Goal: Task Accomplishment & Management: Manage account settings

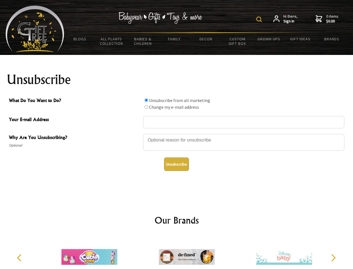
click at [260, 19] on img at bounding box center [260, 20] width 6 height 6
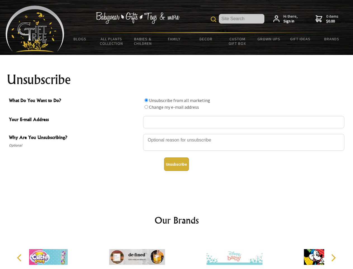
click at [177, 133] on div at bounding box center [243, 143] width 201 height 20
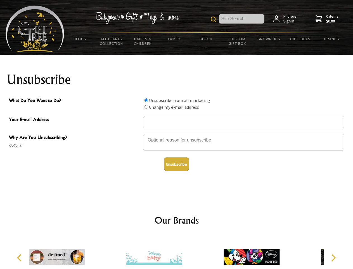
click at [146, 100] on input "What Do You Want to Do?" at bounding box center [147, 100] width 4 height 4
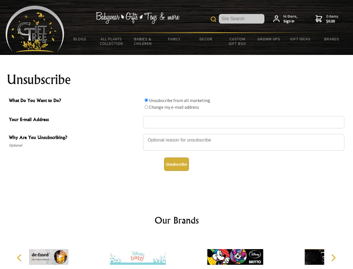
click at [146, 107] on input "What Do You Want to Do?" at bounding box center [147, 107] width 4 height 4
radio input "true"
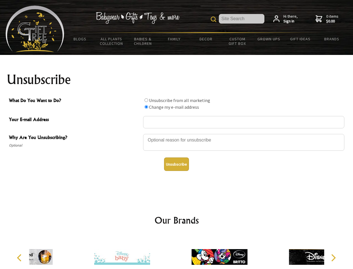
click at [177, 164] on button "Unsubscribe" at bounding box center [176, 163] width 25 height 13
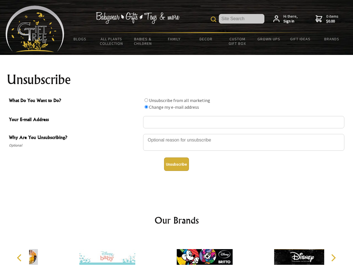
click at [20, 257] on icon "Previous" at bounding box center [19, 257] width 7 height 7
click at [334, 257] on icon "Next" at bounding box center [333, 257] width 7 height 7
